Goal: Information Seeking & Learning: Learn about a topic

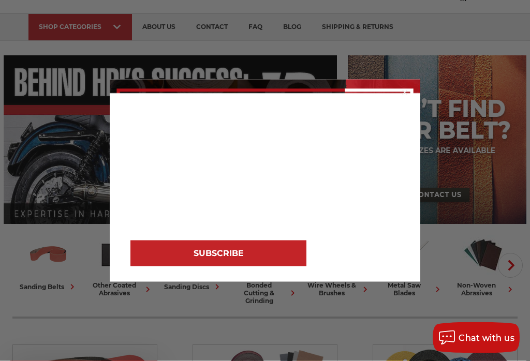
scroll to position [58, 0]
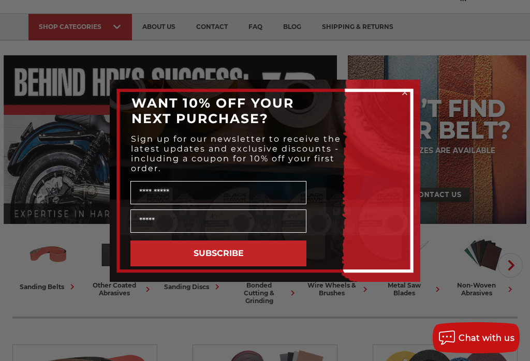
click at [404, 95] on icon "Close dialog" at bounding box center [405, 93] width 4 height 4
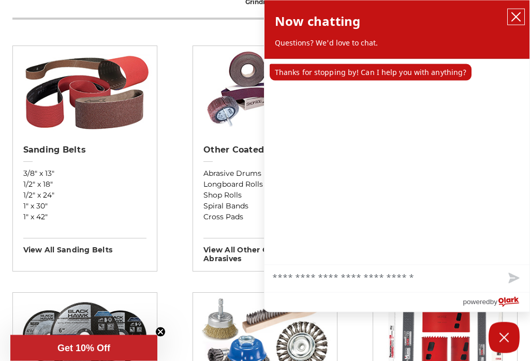
click at [523, 15] on button "close chatbox" at bounding box center [516, 17] width 17 height 16
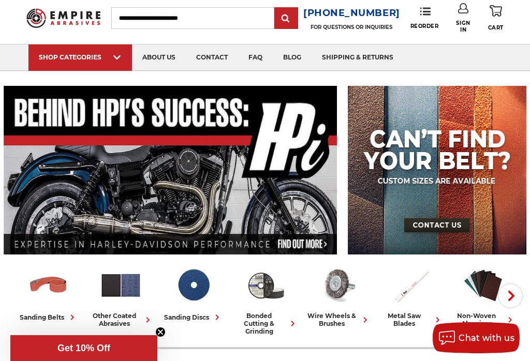
scroll to position [0, 0]
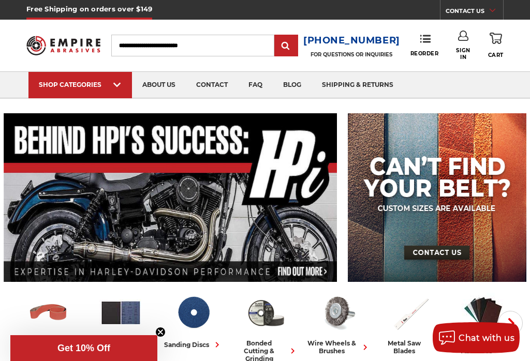
click at [186, 43] on input "Search" at bounding box center [192, 46] width 163 height 22
type input "****"
click at [291, 46] on input "submit" at bounding box center [286, 46] width 21 height 21
